Goal: Obtain resource: Obtain resource

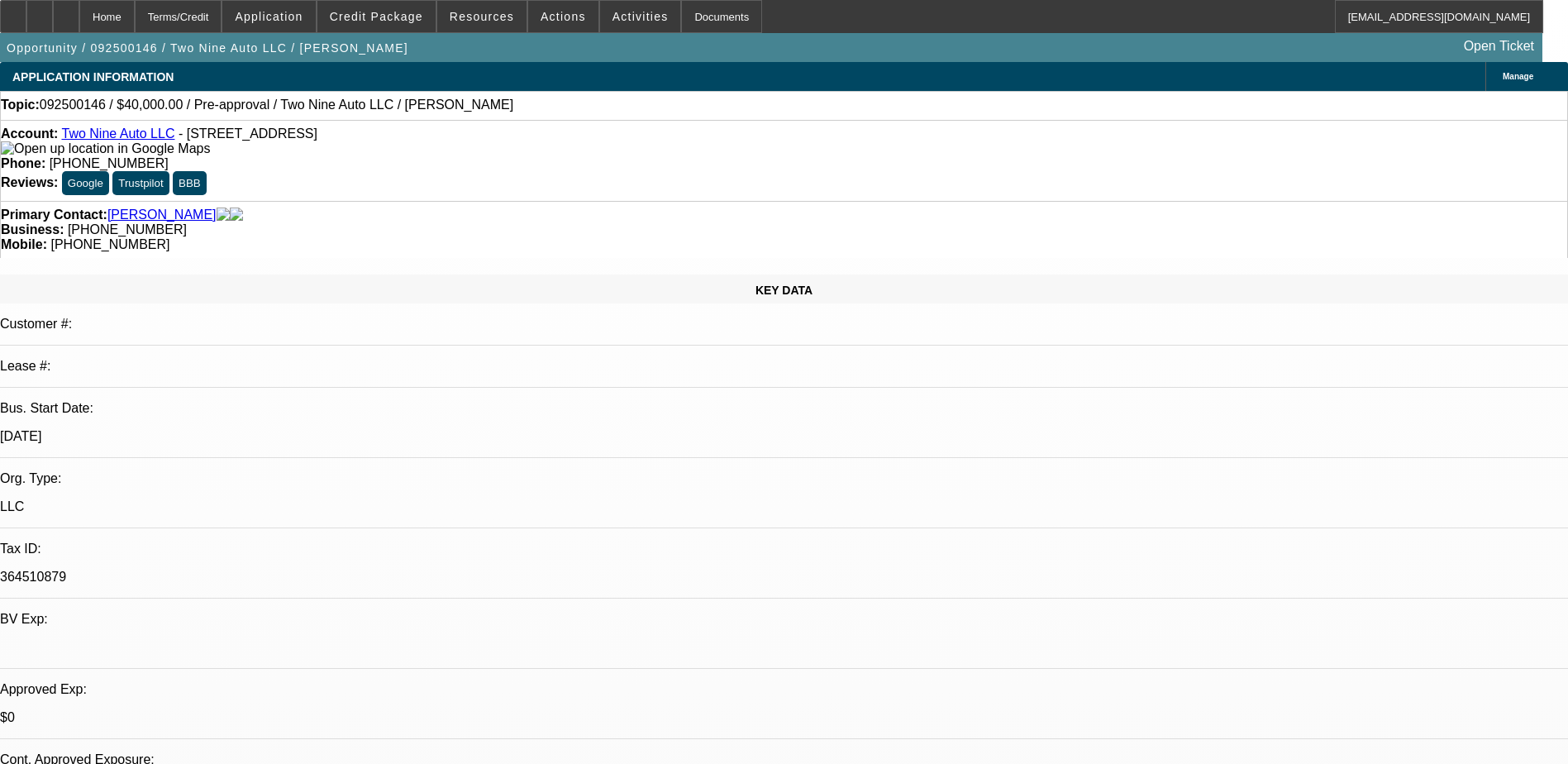
select select "0"
select select "2"
select select "0.1"
select select "1"
select select "2"
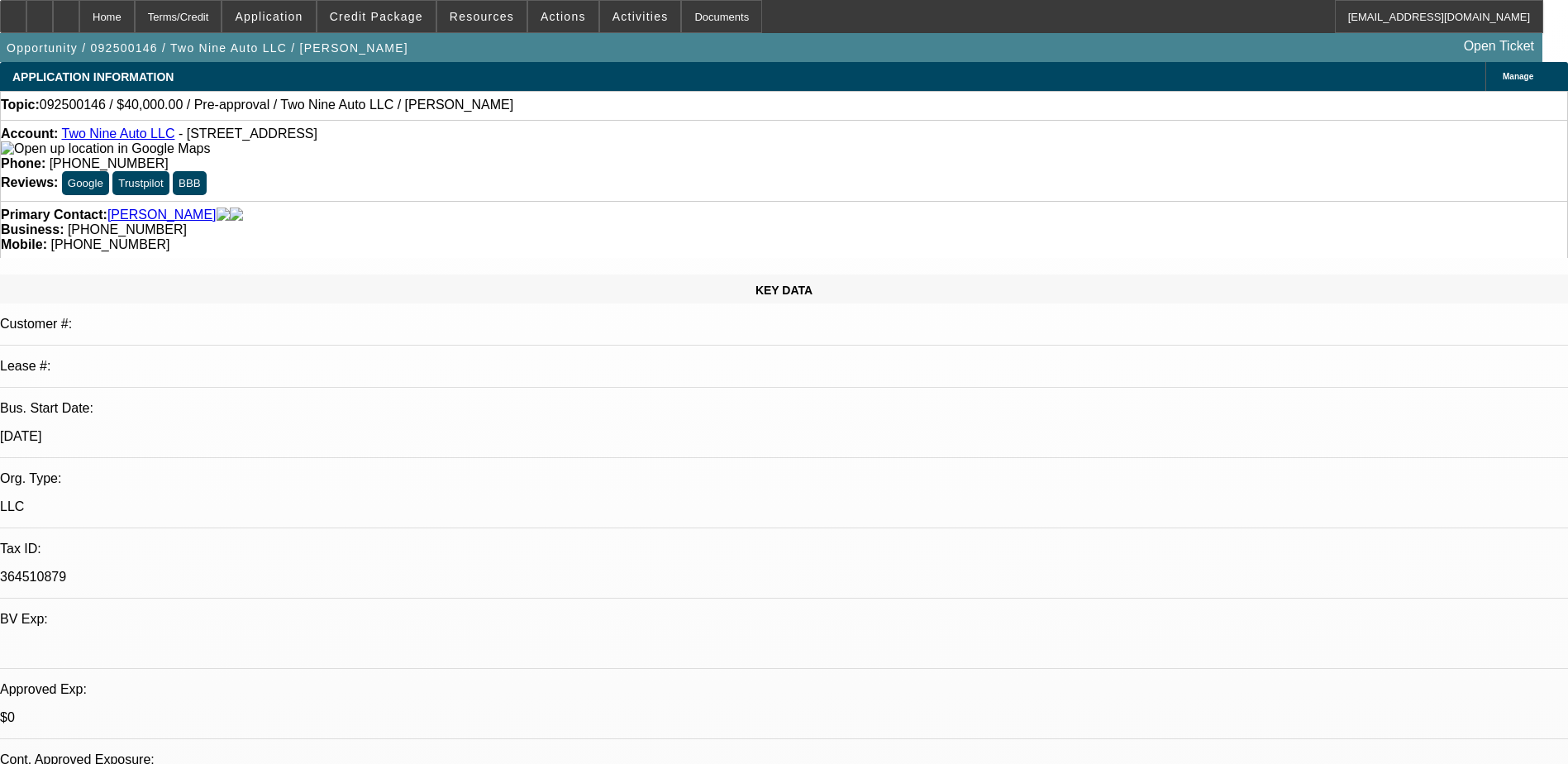
select select "4"
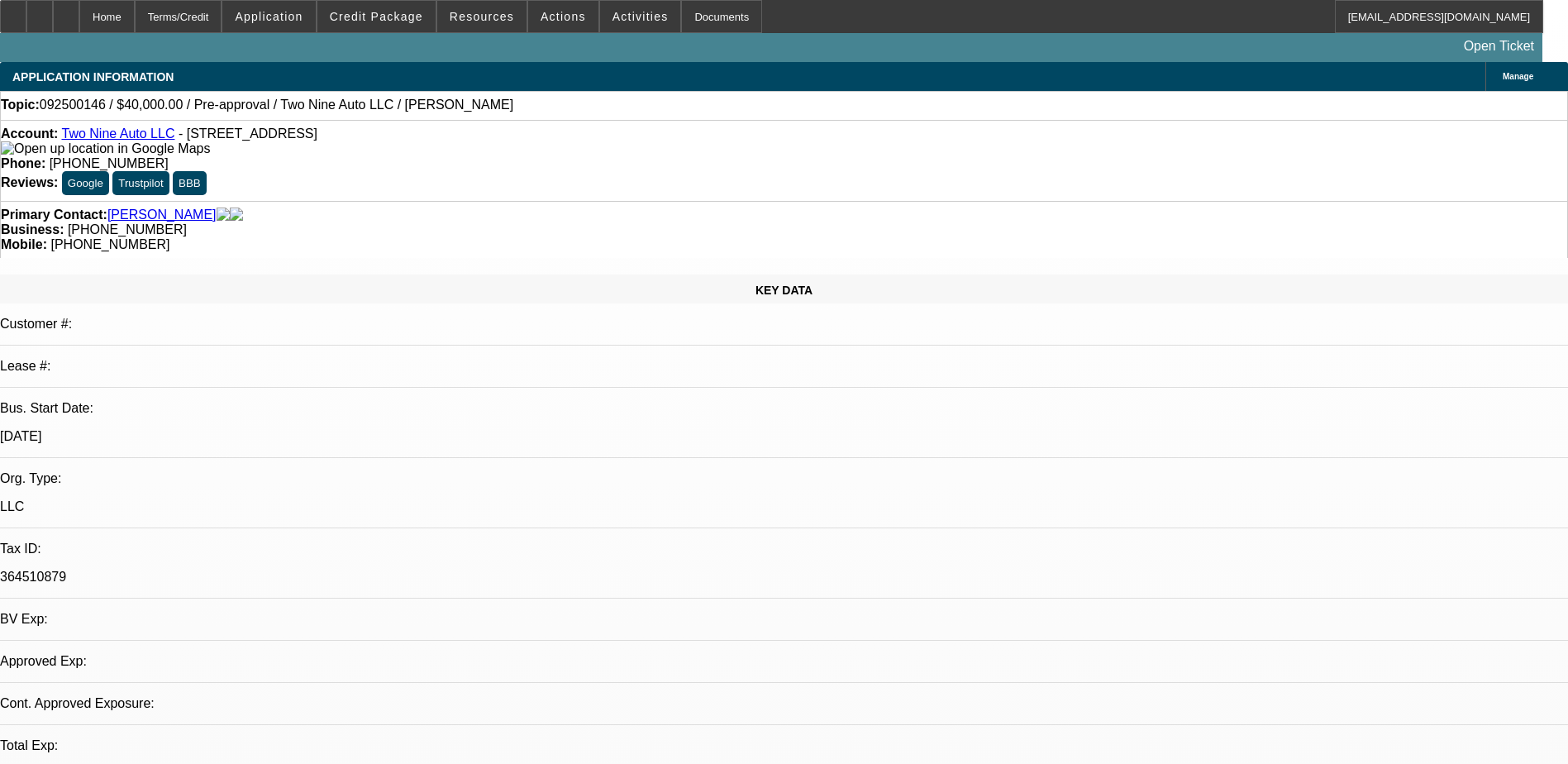
select select "0"
select select "2"
select select "0.1"
select select "1"
select select "2"
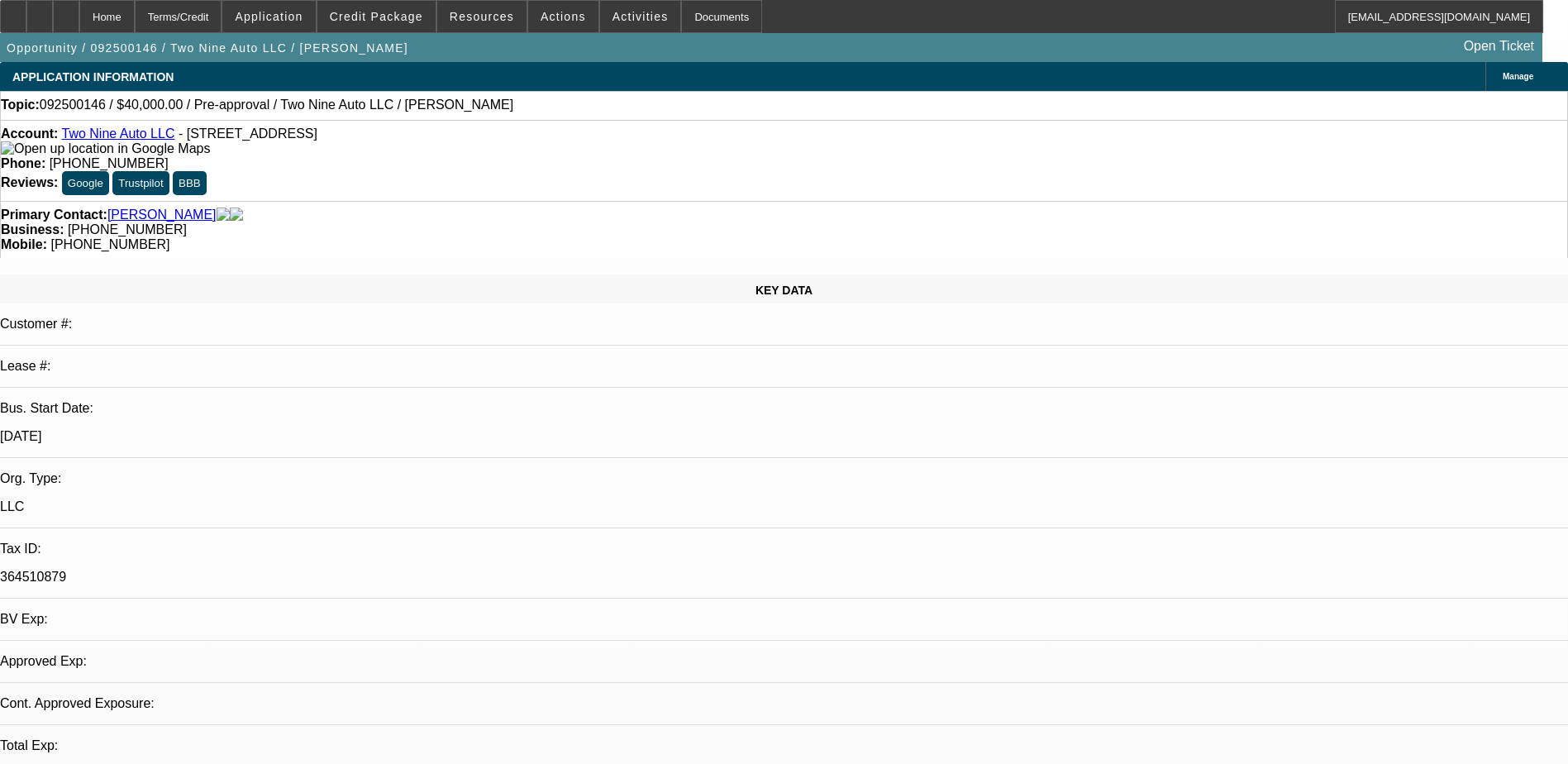
select select "4"
click at [369, 18] on span "Credit Package" at bounding box center [377, 16] width 94 height 13
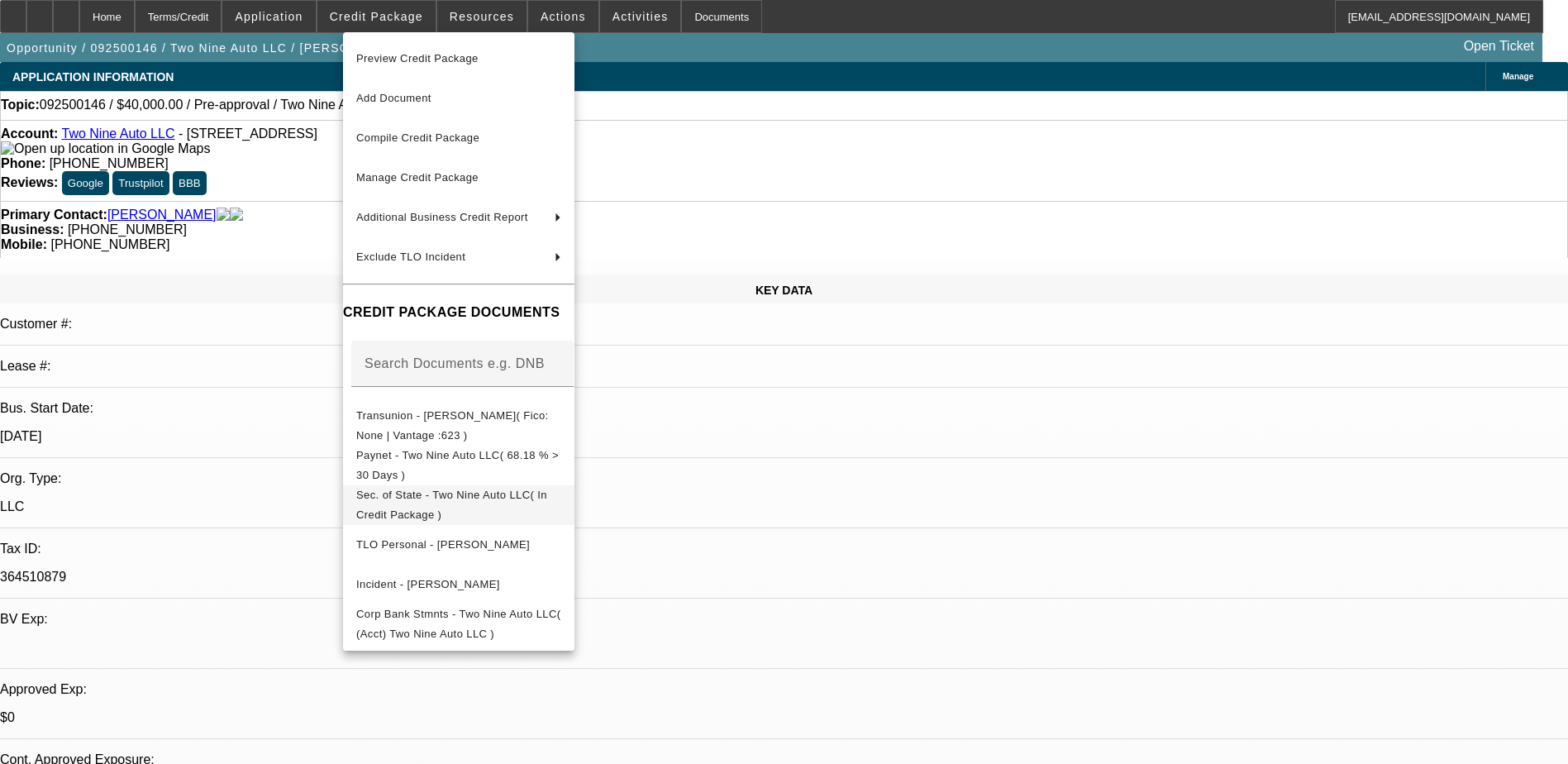
click at [563, 488] on button "Sec. of State - Two Nine Auto LLC( In Credit Package )" at bounding box center [458, 505] width 232 height 40
